Goal: Transaction & Acquisition: Purchase product/service

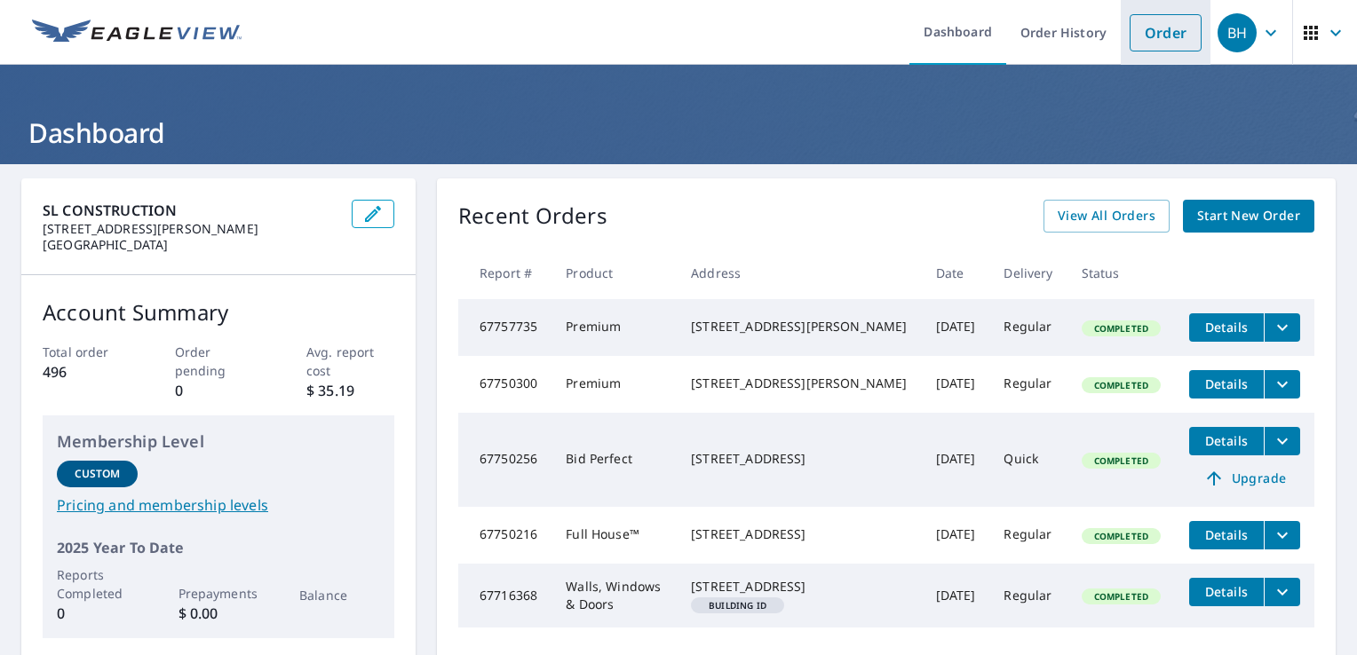
click at [1150, 30] on link "Order" at bounding box center [1165, 32] width 72 height 37
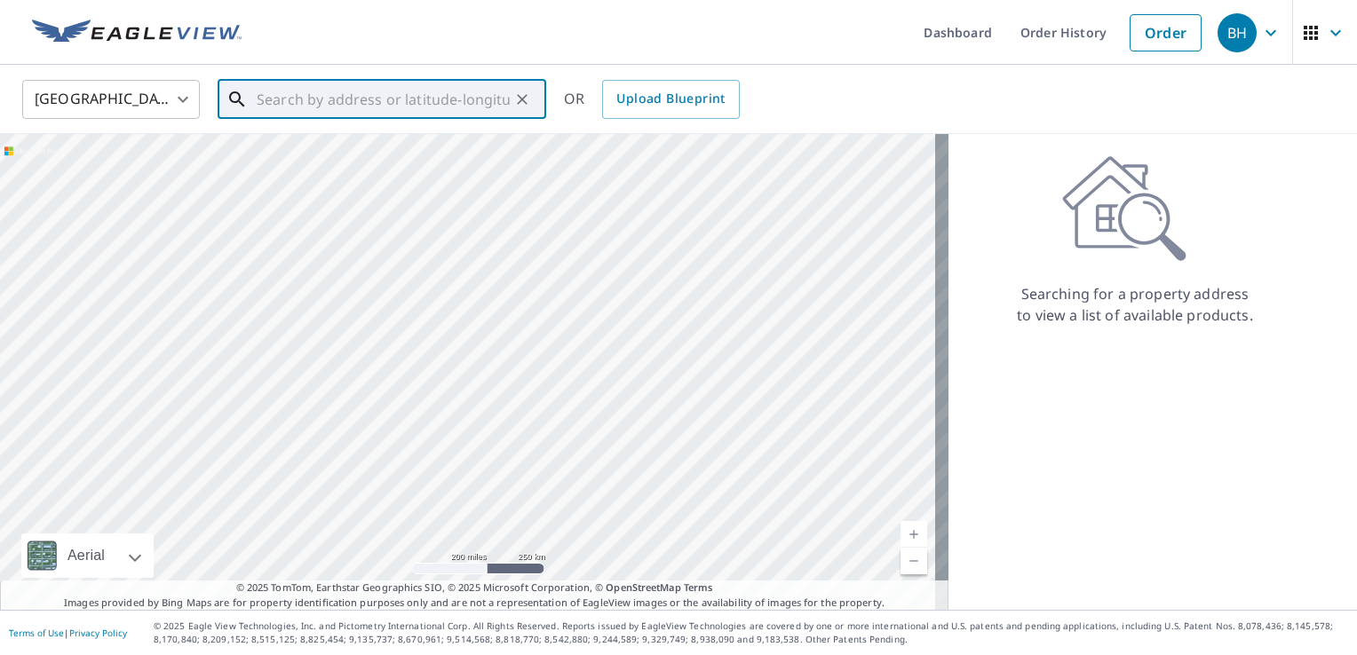
click at [406, 96] on input "text" at bounding box center [383, 100] width 253 height 50
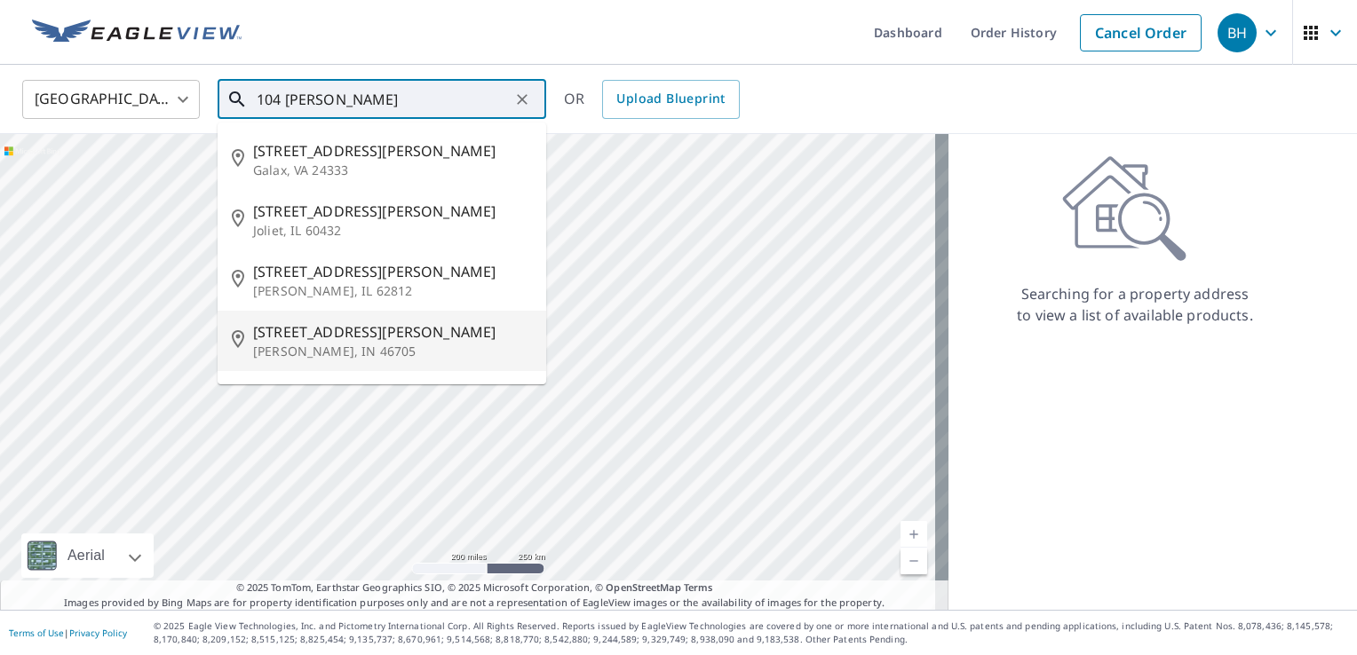
click at [333, 340] on span "[STREET_ADDRESS][PERSON_NAME]" at bounding box center [392, 331] width 279 height 21
type input "[STREET_ADDRESS][PERSON_NAME][PERSON_NAME]"
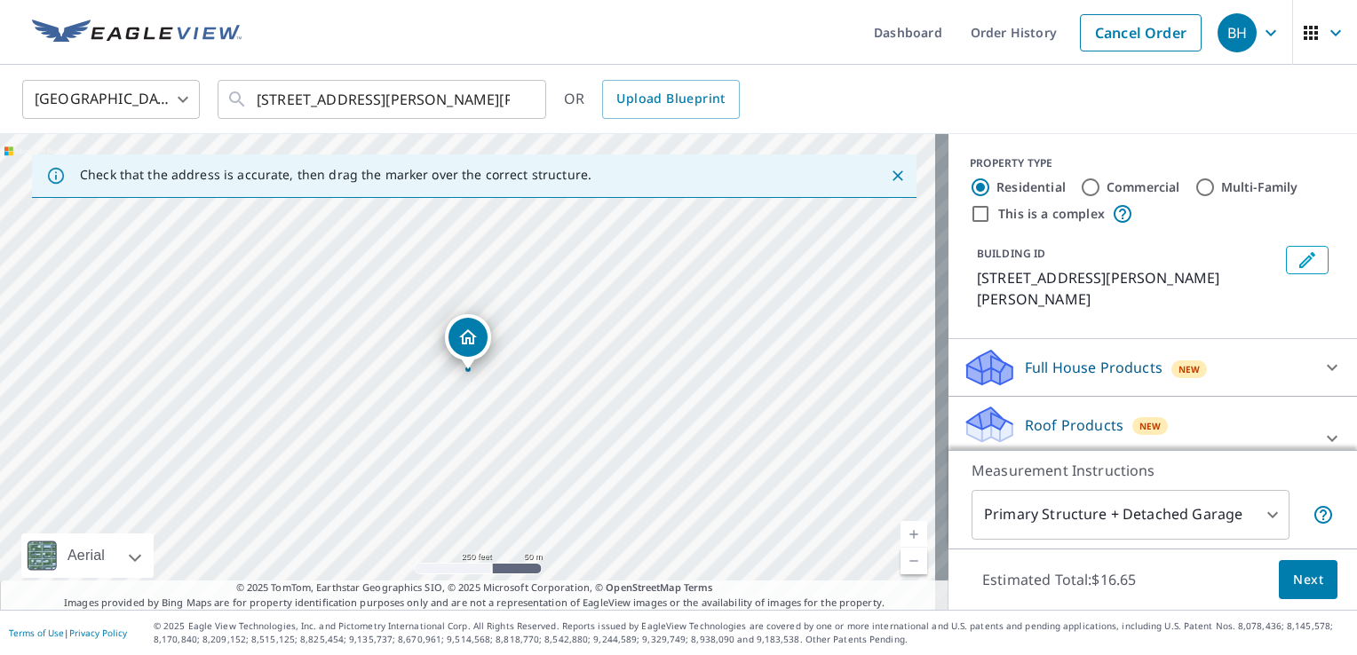
click at [900, 533] on link "Current Level 17, Zoom In" at bounding box center [913, 534] width 27 height 27
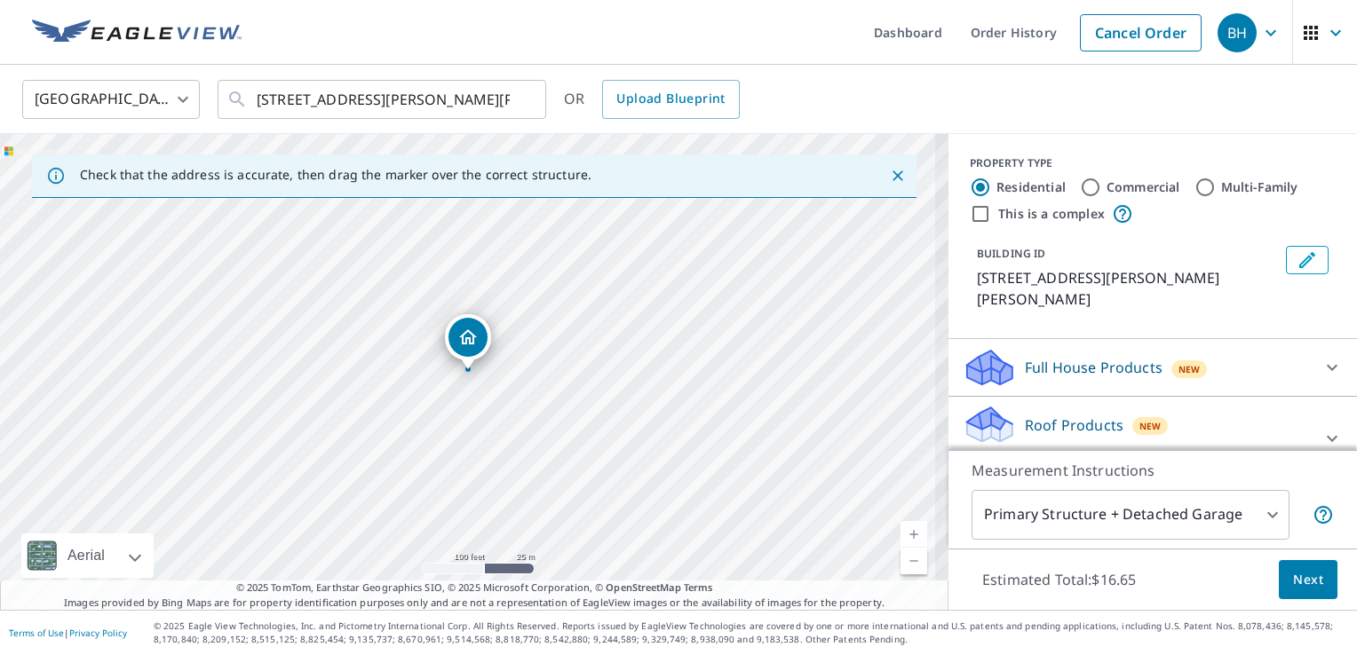
click at [900, 533] on link "Current Level 18, Zoom In" at bounding box center [913, 534] width 27 height 27
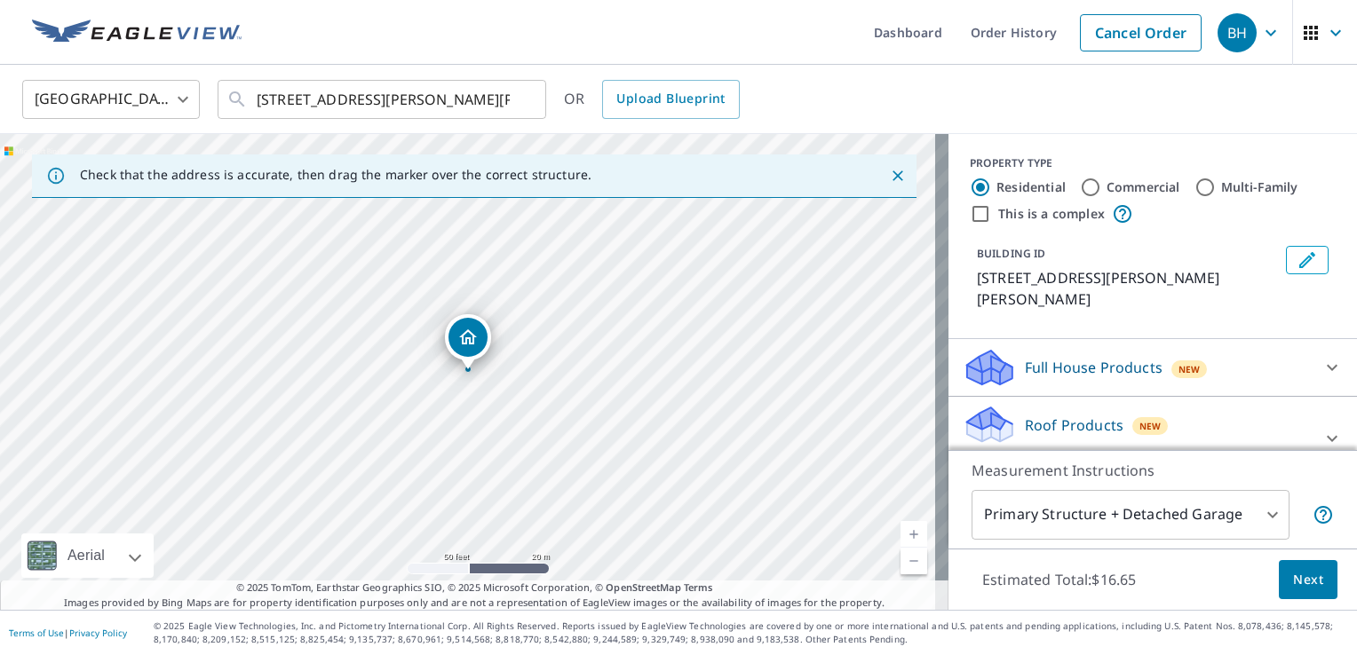
click at [900, 533] on link "Current Level 19, Zoom In" at bounding box center [913, 534] width 27 height 27
drag, startPoint x: 847, startPoint y: 234, endPoint x: 827, endPoint y: 436, distance: 202.5
click at [827, 436] on div "[STREET_ADDRESS][PERSON_NAME][PERSON_NAME]" at bounding box center [474, 372] width 948 height 476
drag, startPoint x: 851, startPoint y: 240, endPoint x: 819, endPoint y: 144, distance: 100.8
click at [819, 144] on div "[STREET_ADDRESS][PERSON_NAME][PERSON_NAME]" at bounding box center [474, 372] width 948 height 476
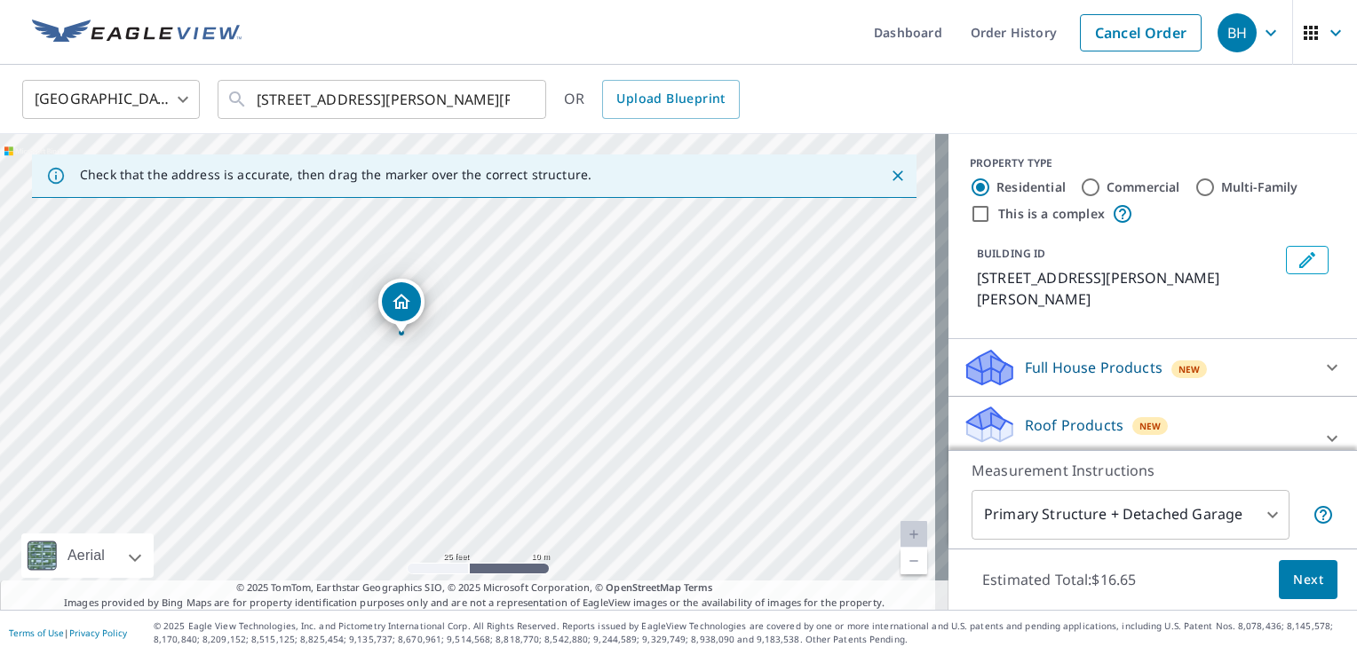
drag, startPoint x: 413, startPoint y: 441, endPoint x: 397, endPoint y: 299, distance: 143.0
click at [1295, 574] on span "Next" at bounding box center [1308, 580] width 30 height 22
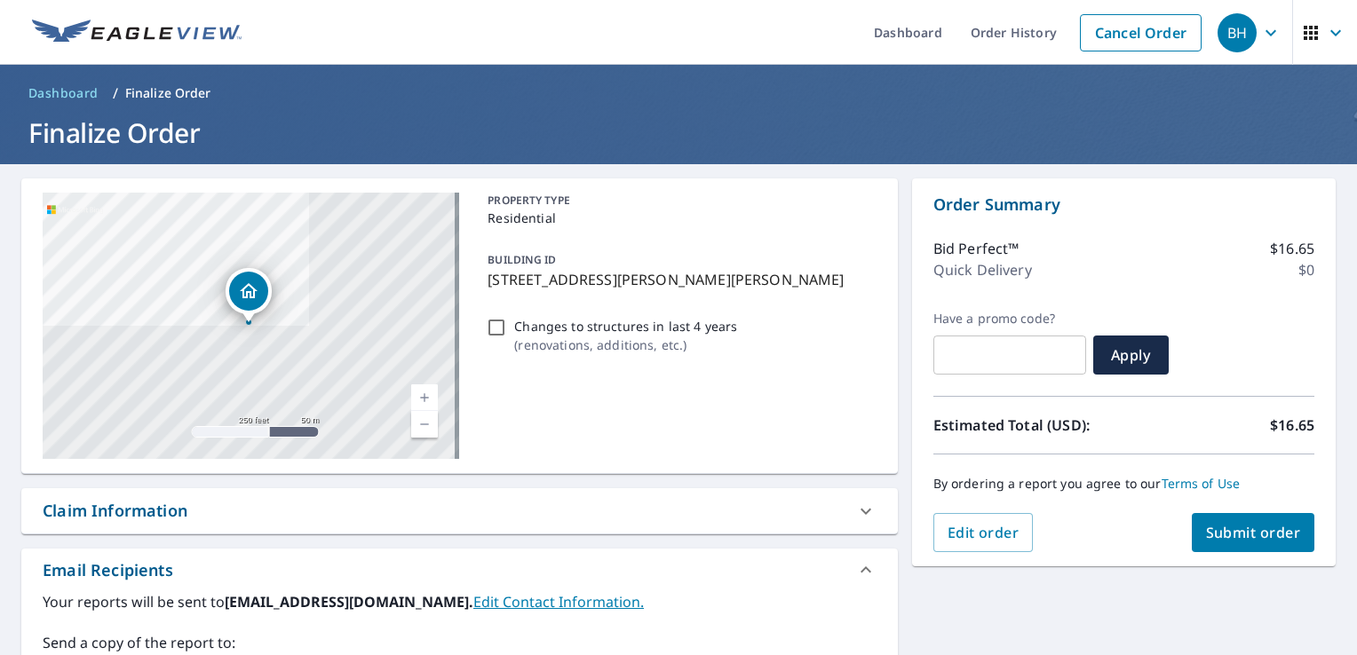
click at [1218, 541] on span "Submit order" at bounding box center [1253, 533] width 95 height 20
